Goal: Task Accomplishment & Management: Manage account settings

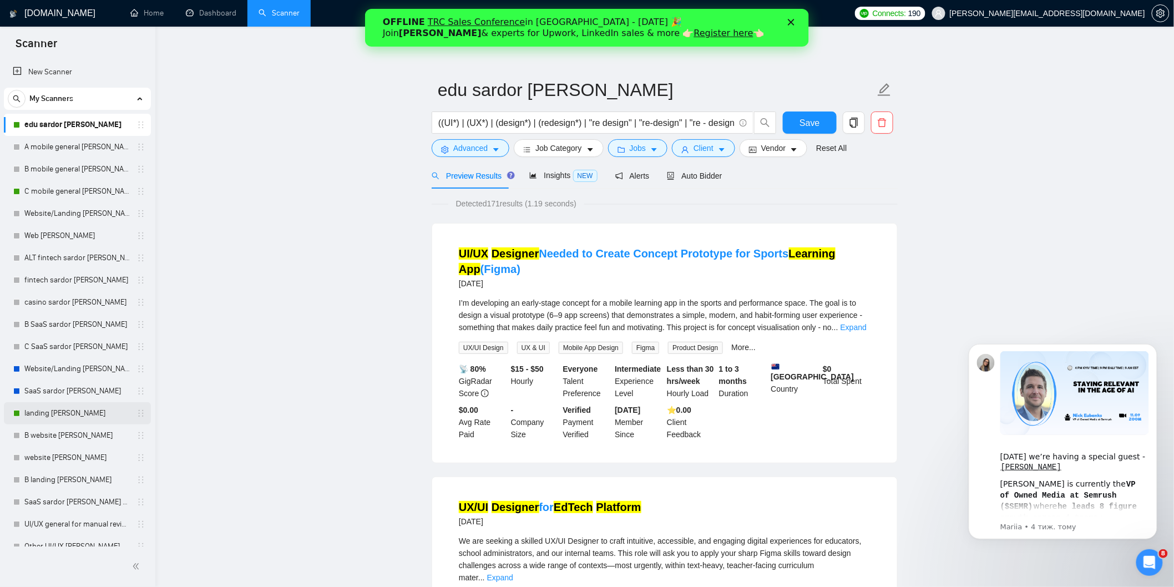
click at [58, 413] on link "landing [PERSON_NAME]" at bounding box center [76, 413] width 105 height 22
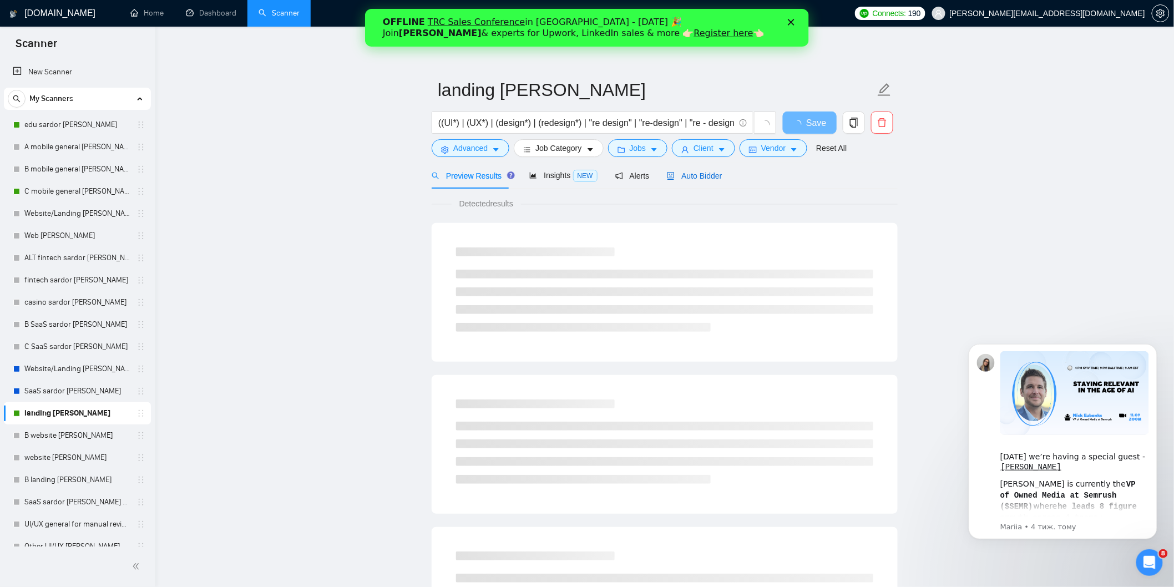
click at [717, 175] on span "Auto Bidder" at bounding box center [694, 175] width 55 height 9
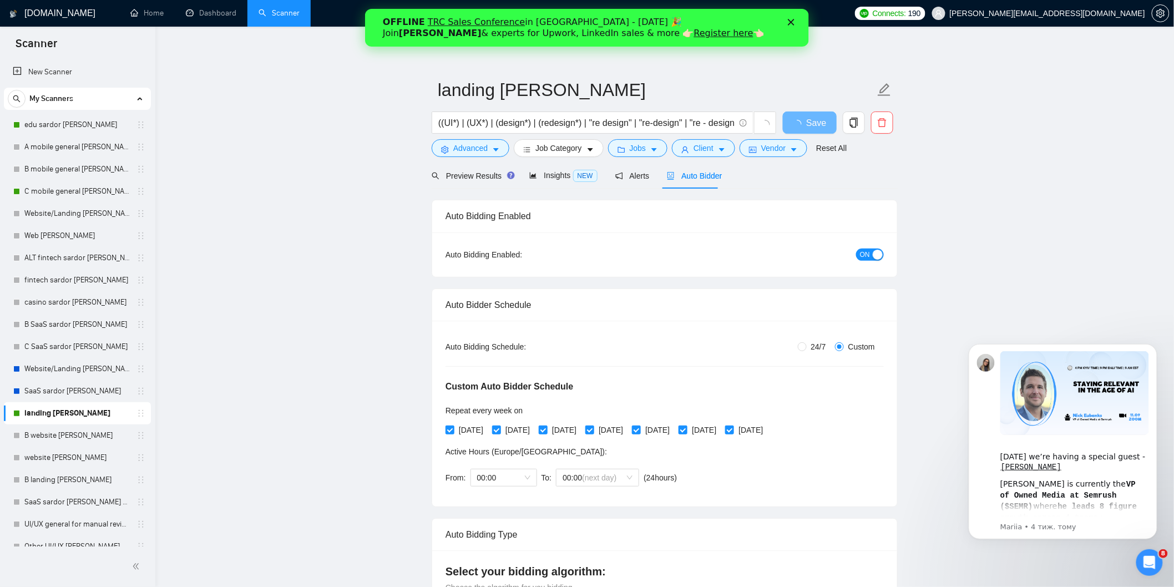
click at [878, 253] on div "button" at bounding box center [878, 255] width 10 height 10
click at [814, 122] on span "Save" at bounding box center [809, 123] width 20 height 14
checkbox input "true"
click at [822, 122] on button "Save" at bounding box center [810, 123] width 54 height 22
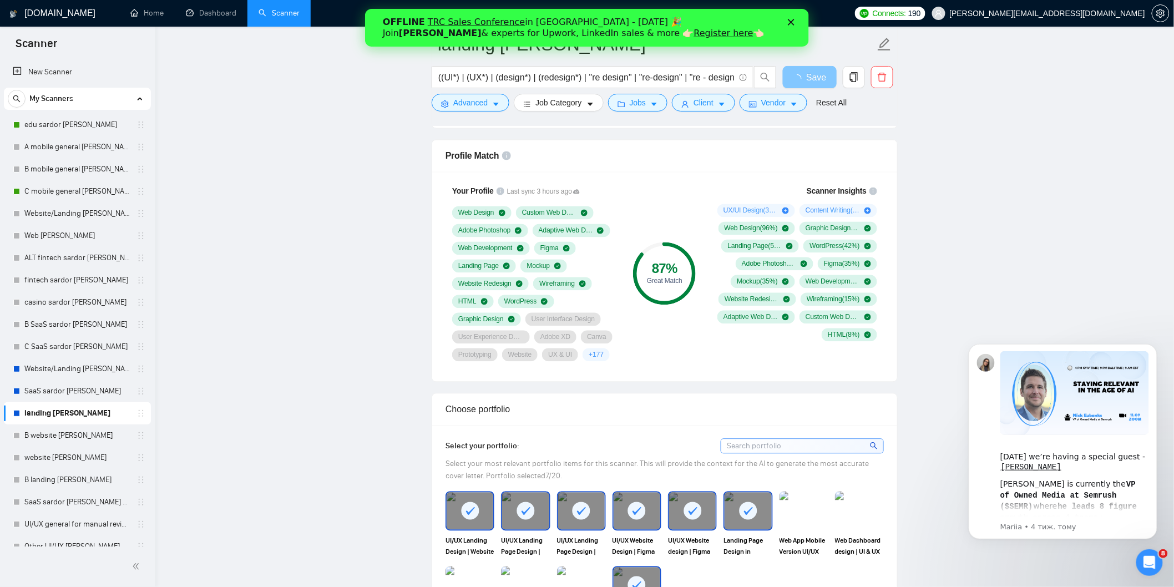
scroll to position [863, 0]
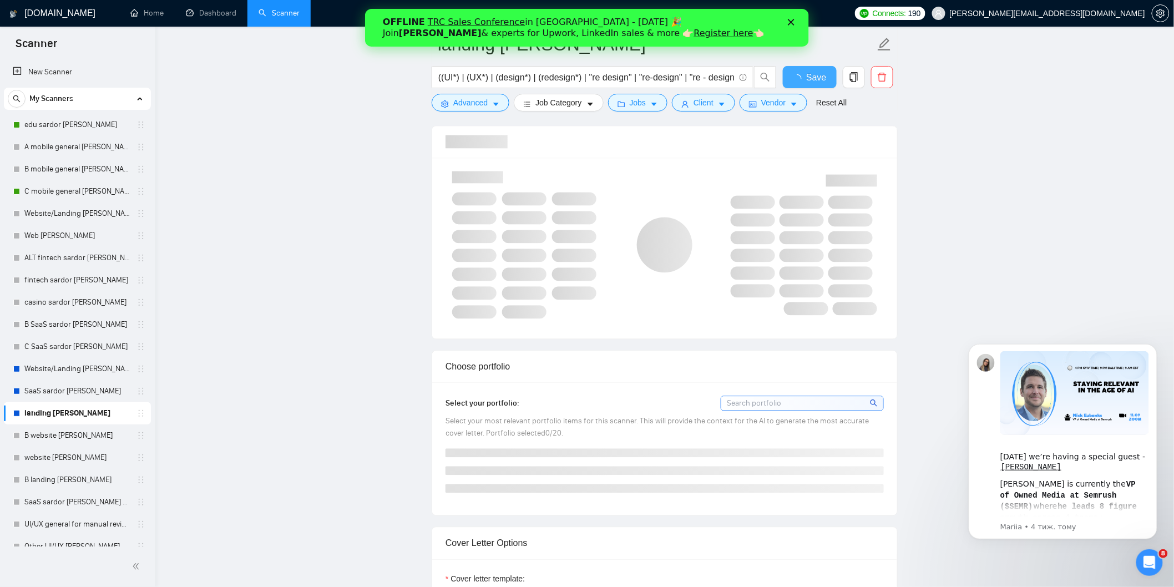
checkbox input "true"
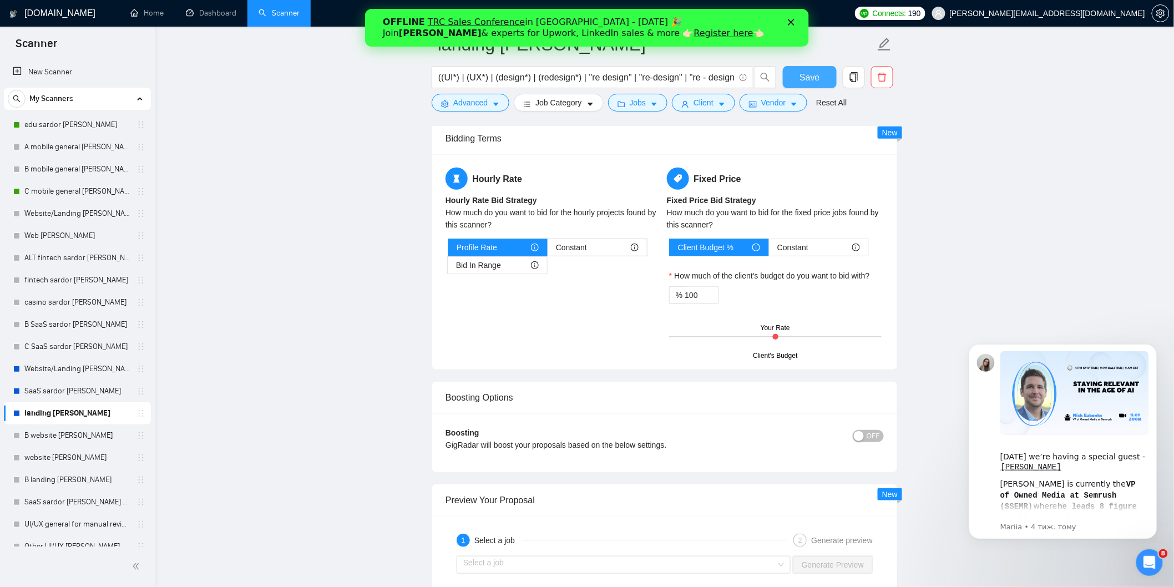
scroll to position [2034, 0]
